Goal: Transaction & Acquisition: Book appointment/travel/reservation

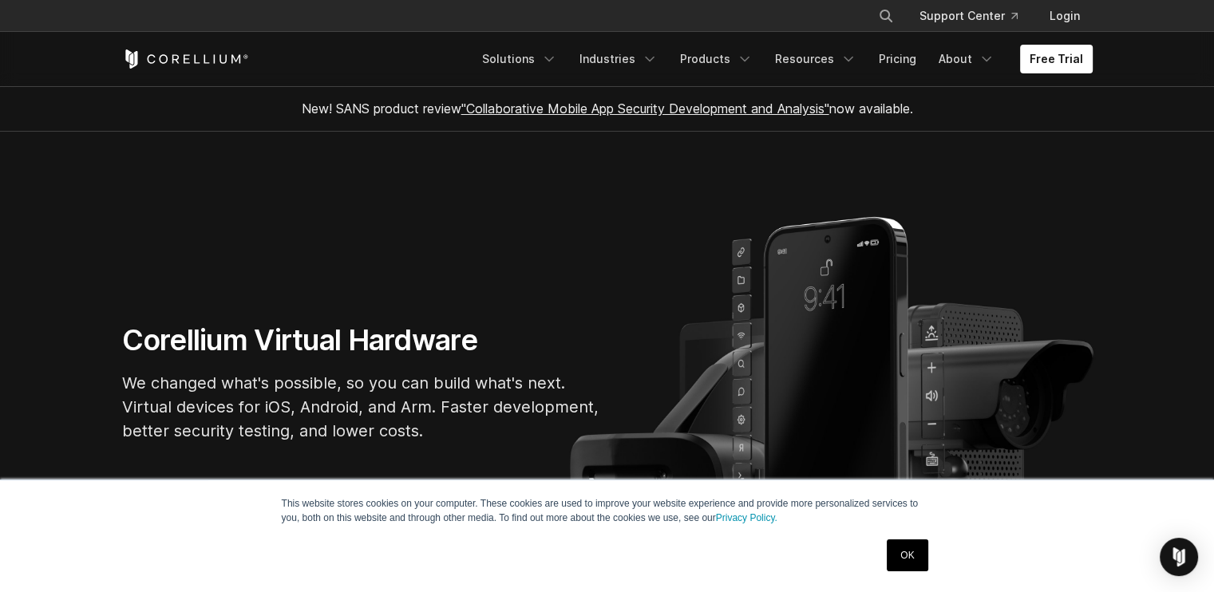
click at [903, 551] on link "OK" at bounding box center [907, 555] width 41 height 32
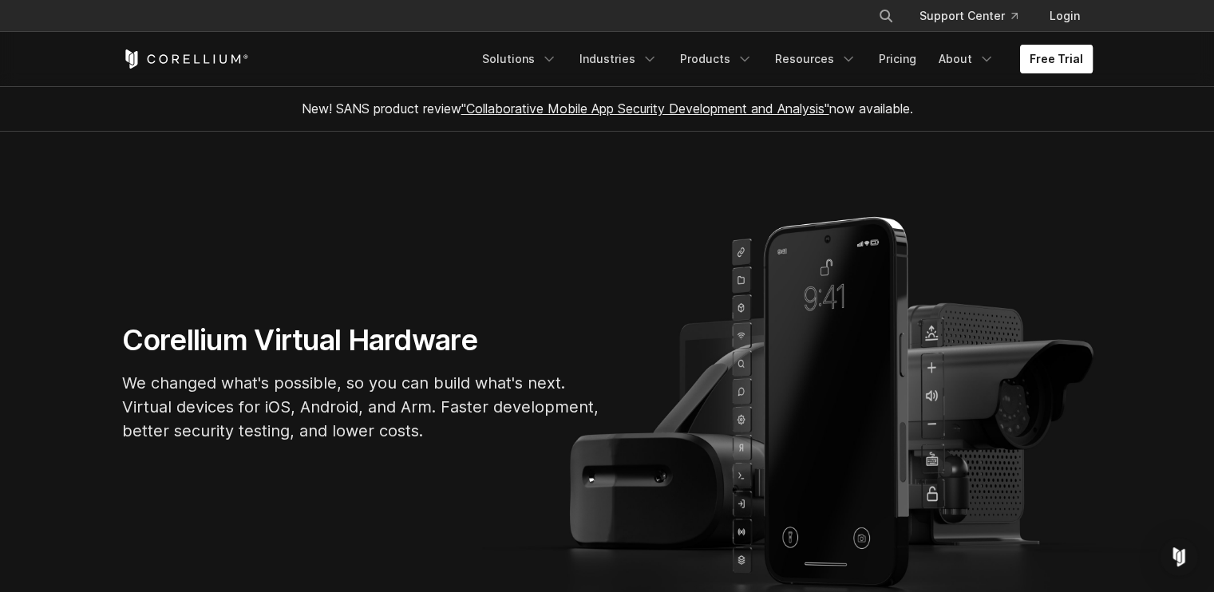
click at [1055, 61] on link "Free Trial" at bounding box center [1056, 59] width 73 height 29
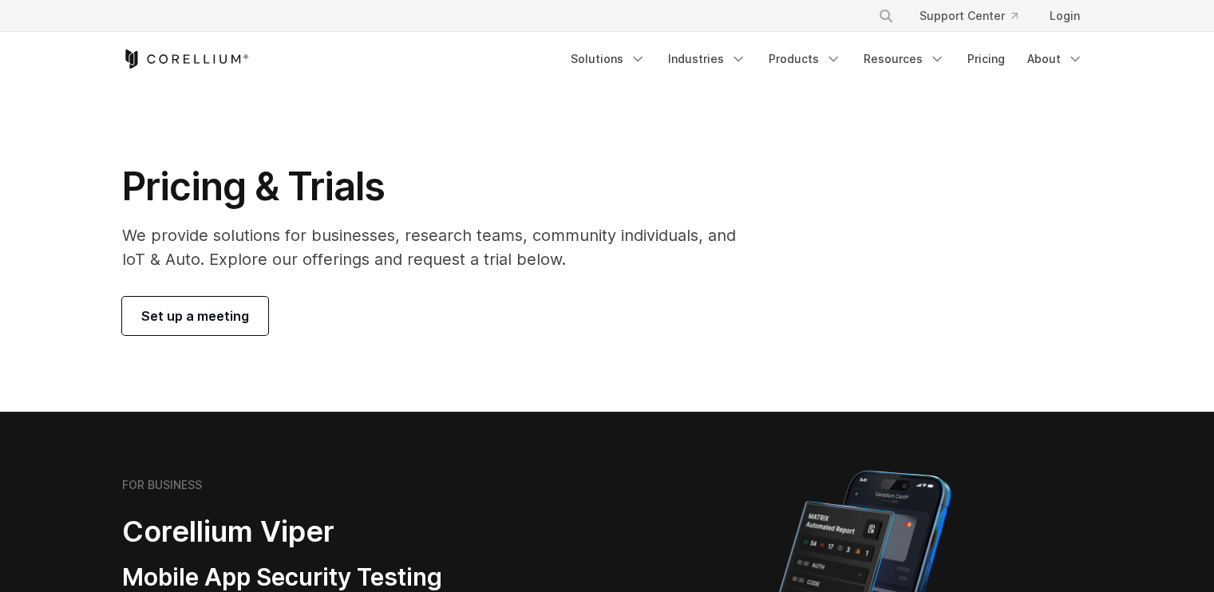
click at [212, 323] on span "Set up a meeting" at bounding box center [195, 315] width 108 height 19
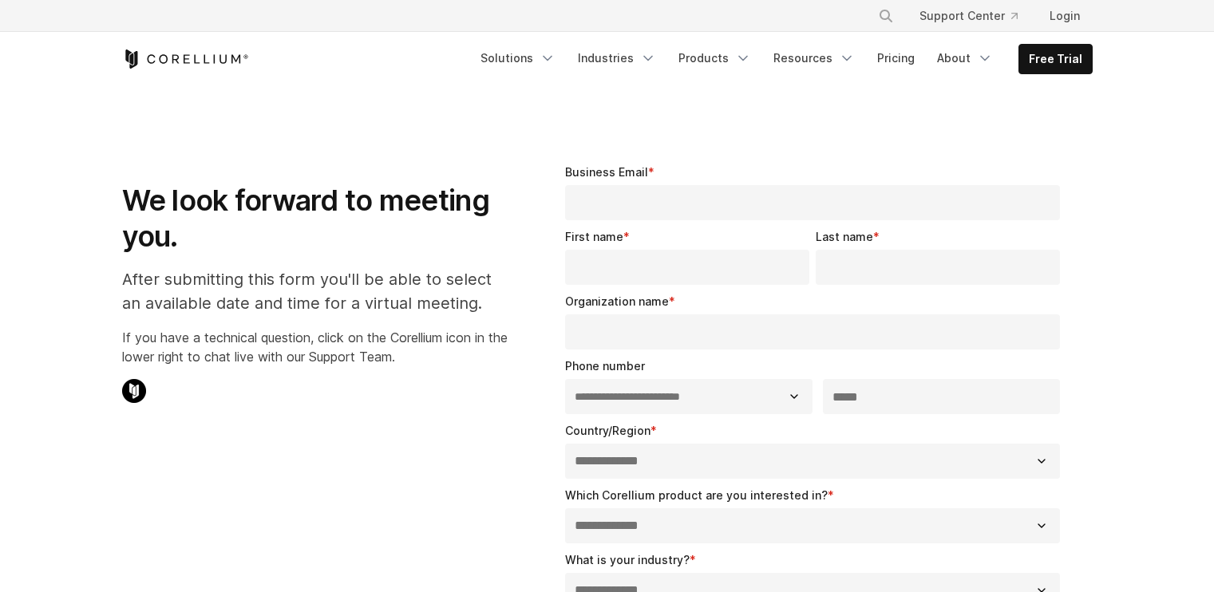
select select "**"
